Goal: Find specific page/section: Find specific page/section

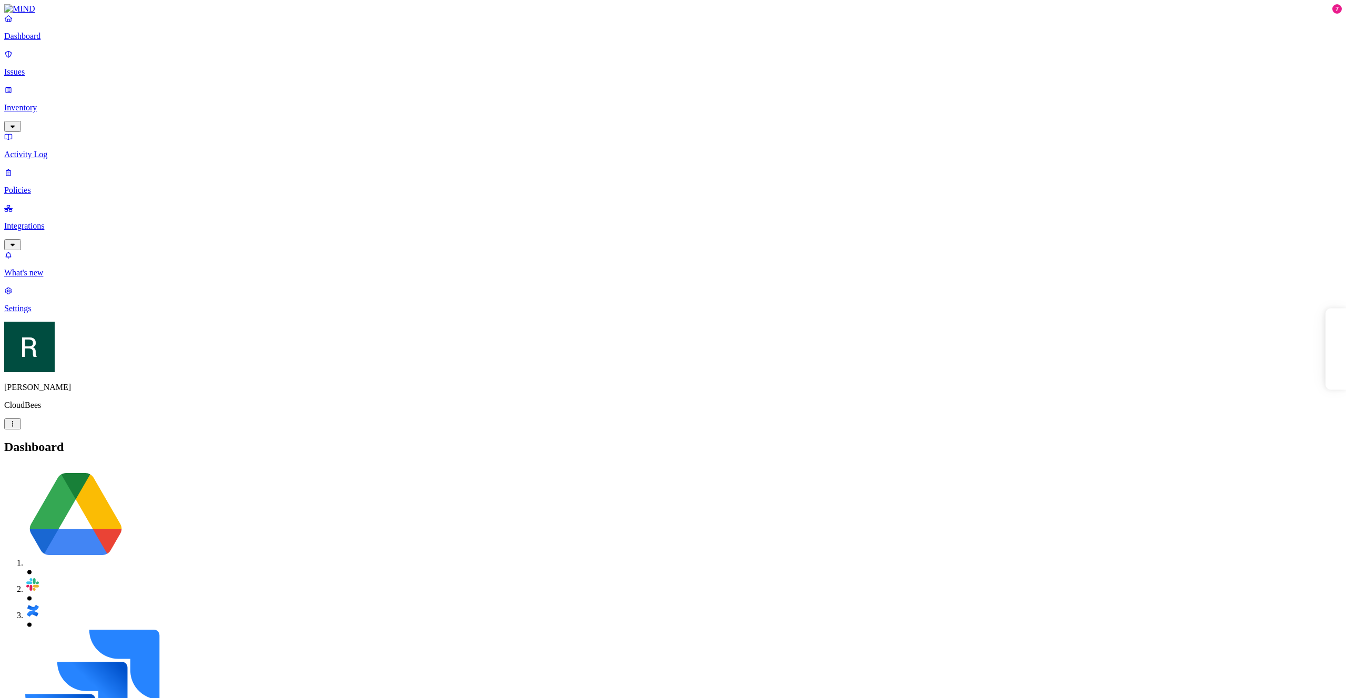
click at [69, 68] on p "Issues" at bounding box center [673, 71] width 1338 height 9
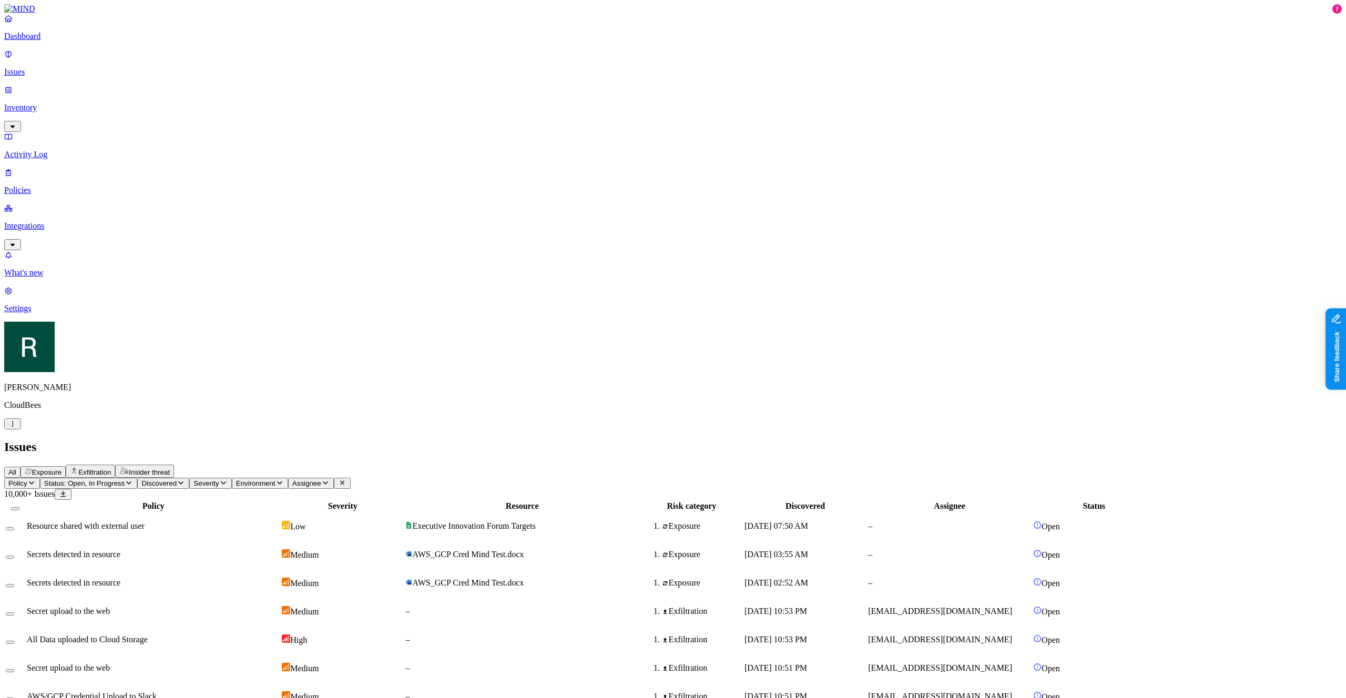
click at [62, 468] on span "Exposure" at bounding box center [46, 472] width 29 height 8
